Goal: Task Accomplishment & Management: Manage account settings

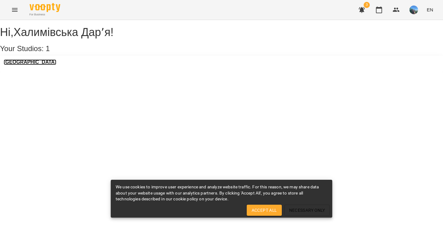
click at [48, 65] on h3 "[GEOGRAPHIC_DATA]" at bounding box center [30, 62] width 53 height 6
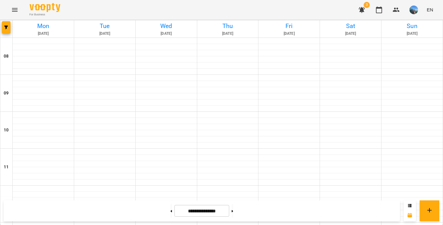
scroll to position [243, 0]
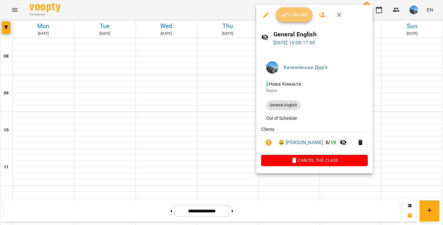
click at [308, 15] on button "Confirm" at bounding box center [294, 14] width 36 height 15
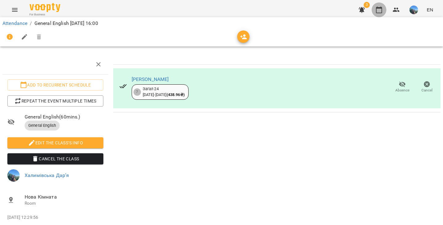
click at [380, 13] on icon "button" at bounding box center [379, 9] width 6 height 7
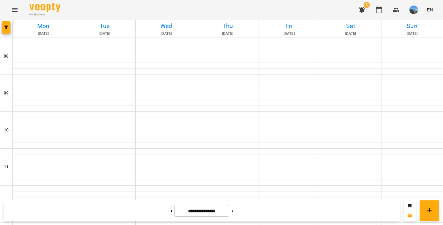
scroll to position [315, 0]
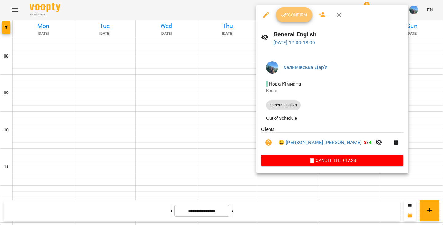
click at [303, 14] on span "Confirm" at bounding box center [294, 14] width 26 height 7
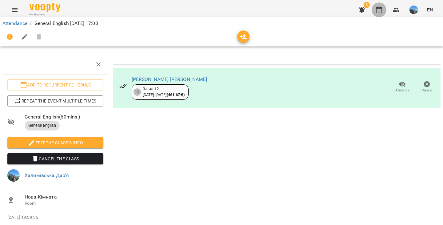
click at [377, 13] on icon "button" at bounding box center [379, 9] width 6 height 7
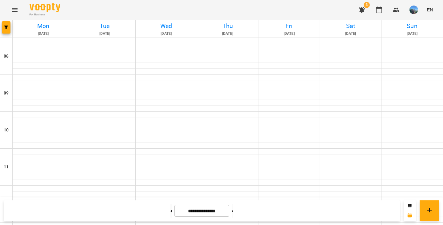
scroll to position [338, 0]
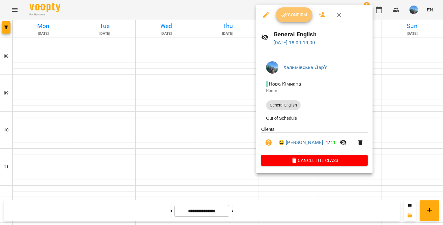
click at [305, 21] on button "Confirm" at bounding box center [294, 14] width 36 height 15
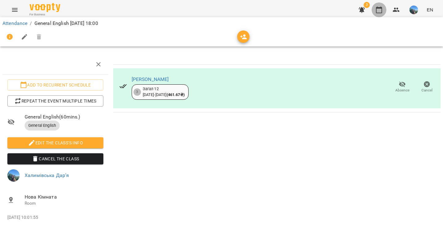
click at [380, 10] on icon "button" at bounding box center [379, 9] width 7 height 7
